Goal: Information Seeking & Learning: Check status

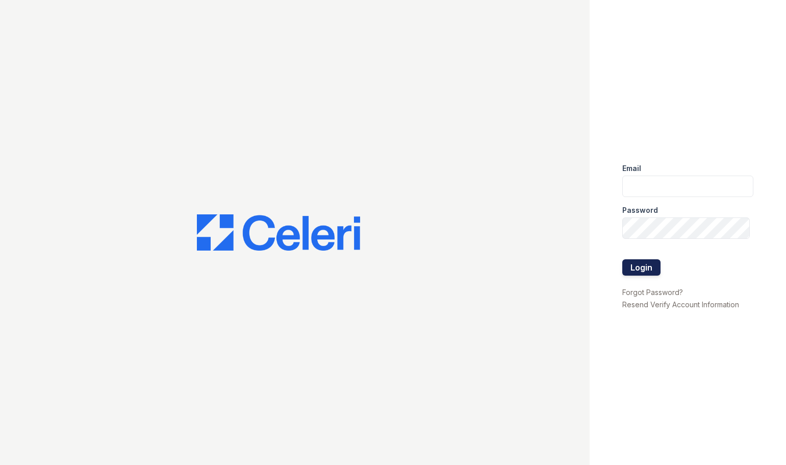
type input "[DOMAIN_NAME][EMAIL_ADDRESS][DOMAIN_NAME]"
click at [631, 259] on button "Login" at bounding box center [642, 267] width 38 height 16
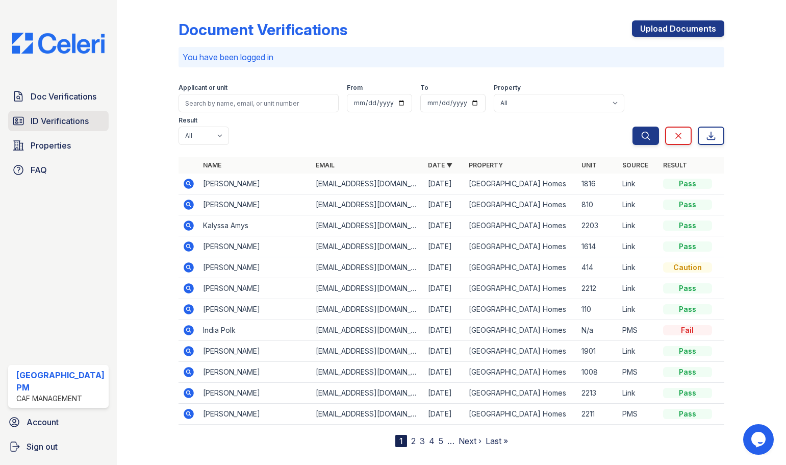
click at [54, 116] on span "ID Verifications" at bounding box center [60, 121] width 58 height 12
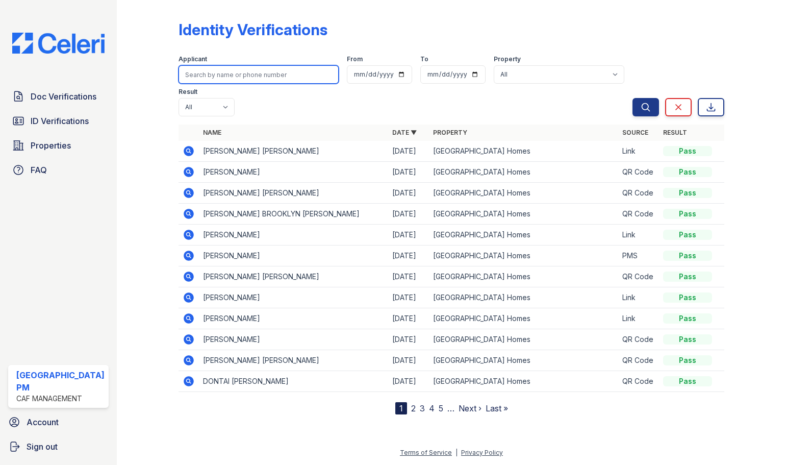
click at [226, 72] on input "search" at bounding box center [259, 74] width 160 height 18
type input "1010"
click at [633, 98] on button "Search" at bounding box center [646, 107] width 27 height 18
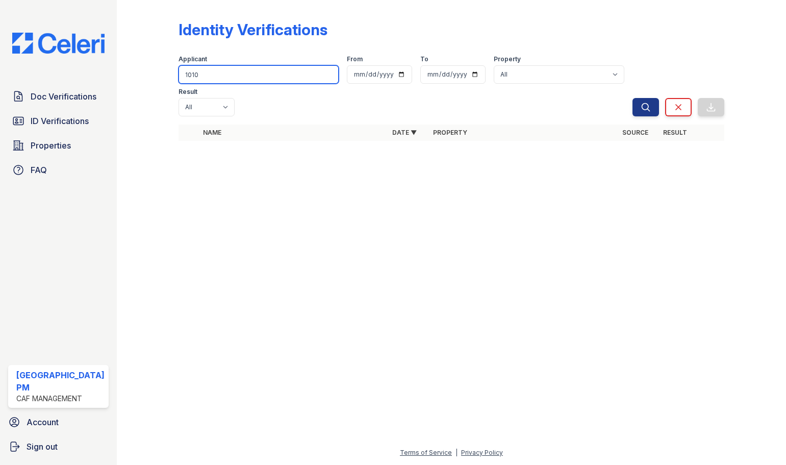
drag, startPoint x: 225, startPoint y: 72, endPoint x: 157, endPoint y: 75, distance: 67.9
click at [157, 75] on div "Identity Verifications Filter Applicant 1010 From To Property All Prescott Park…" at bounding box center [451, 83] width 637 height 167
type input "chasity"
click at [633, 98] on button "Search" at bounding box center [646, 107] width 27 height 18
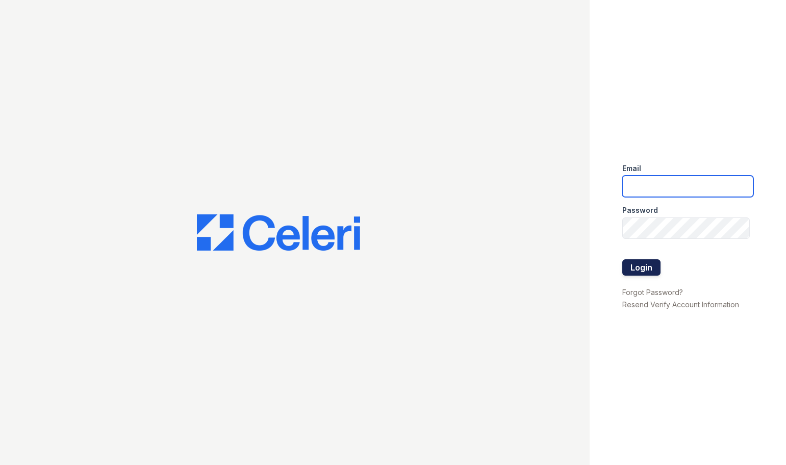
type input "prescottpark.pm@cafmanagement.com"
drag, startPoint x: 632, startPoint y: 265, endPoint x: 682, endPoint y: 271, distance: 50.9
click at [632, 265] on button "Login" at bounding box center [642, 267] width 38 height 16
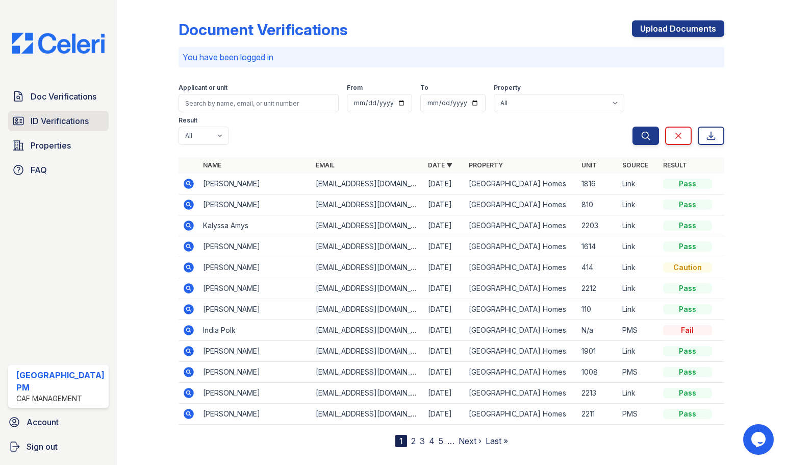
click at [49, 120] on span "ID Verifications" at bounding box center [60, 121] width 58 height 12
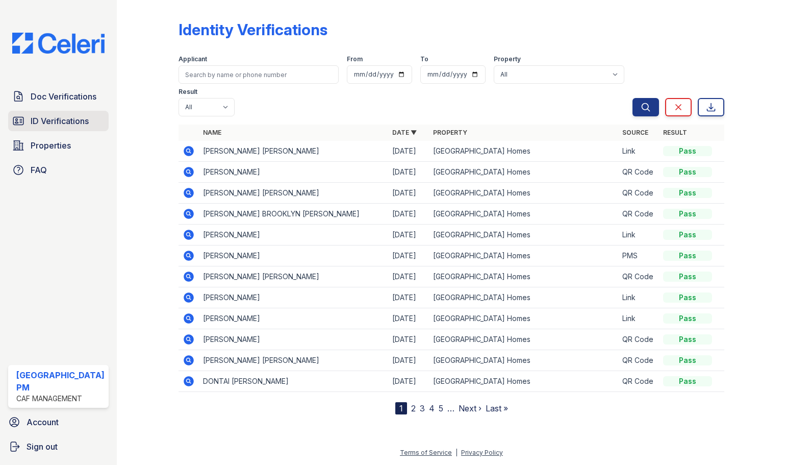
click at [51, 128] on link "ID Verifications" at bounding box center [58, 121] width 101 height 20
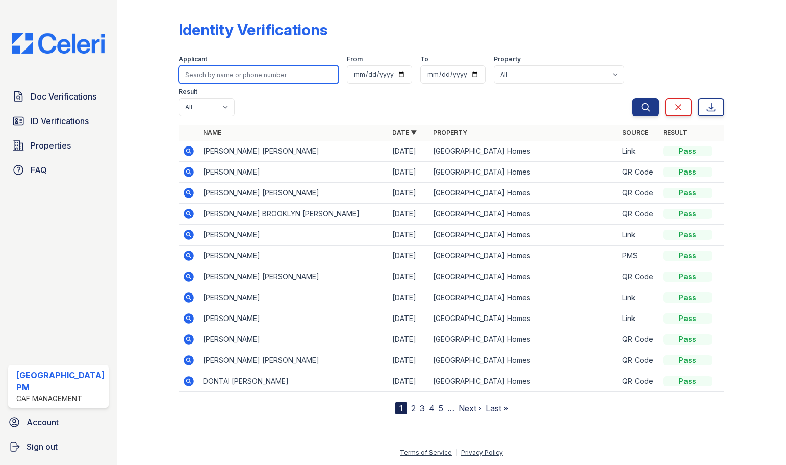
click at [265, 79] on input "search" at bounding box center [259, 74] width 160 height 18
type input "1210"
click at [633, 98] on button "Search" at bounding box center [646, 107] width 27 height 18
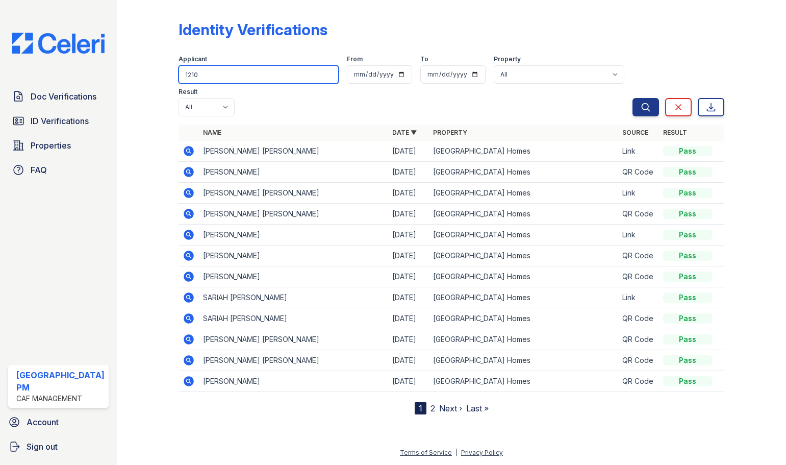
drag, startPoint x: 249, startPoint y: 75, endPoint x: 167, endPoint y: 77, distance: 81.7
click at [167, 77] on div "Identity Verifications Filter Applicant 1210 From To Property All Prescott Park…" at bounding box center [451, 215] width 637 height 431
click at [179, 72] on input "1210" at bounding box center [259, 74] width 160 height 18
